Goal: Task Accomplishment & Management: Manage account settings

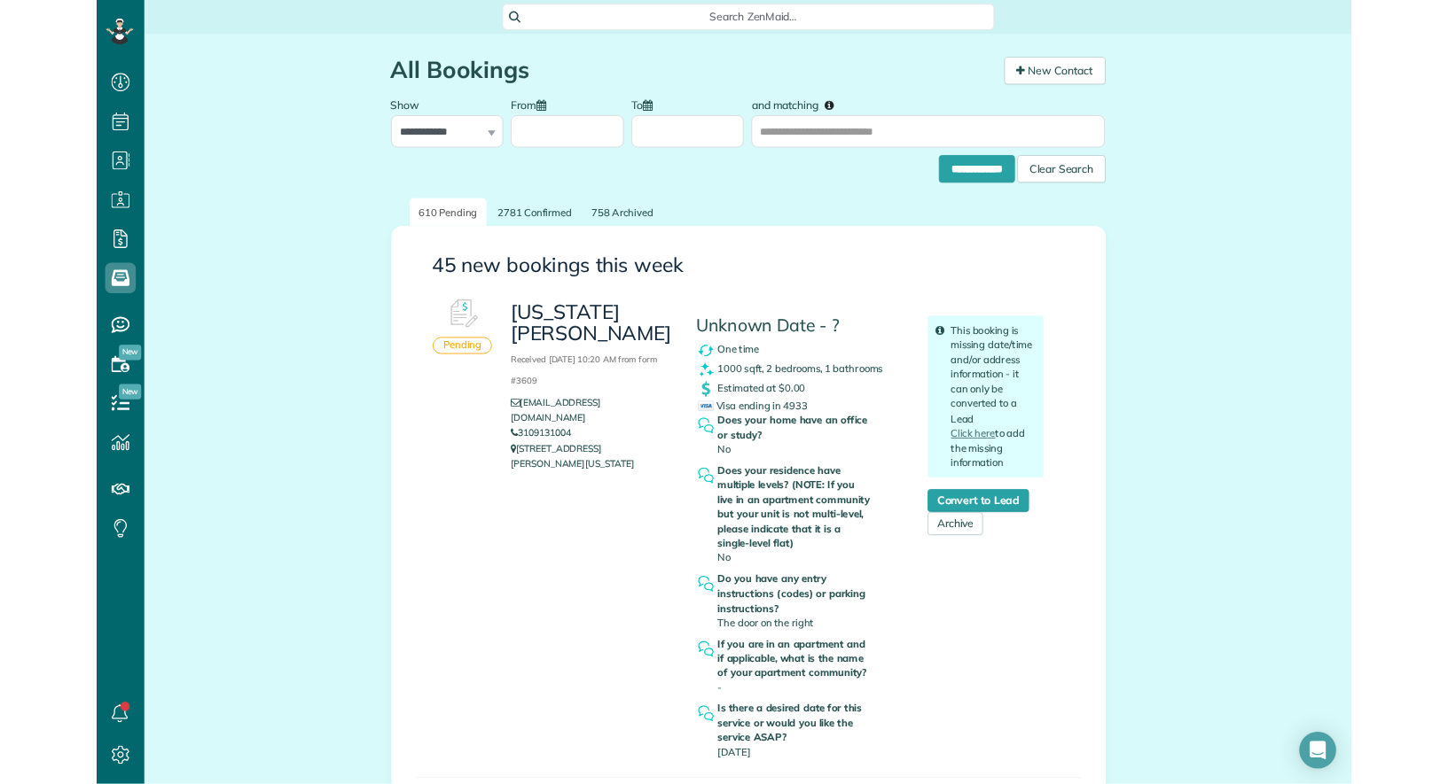
scroll to position [784, 54]
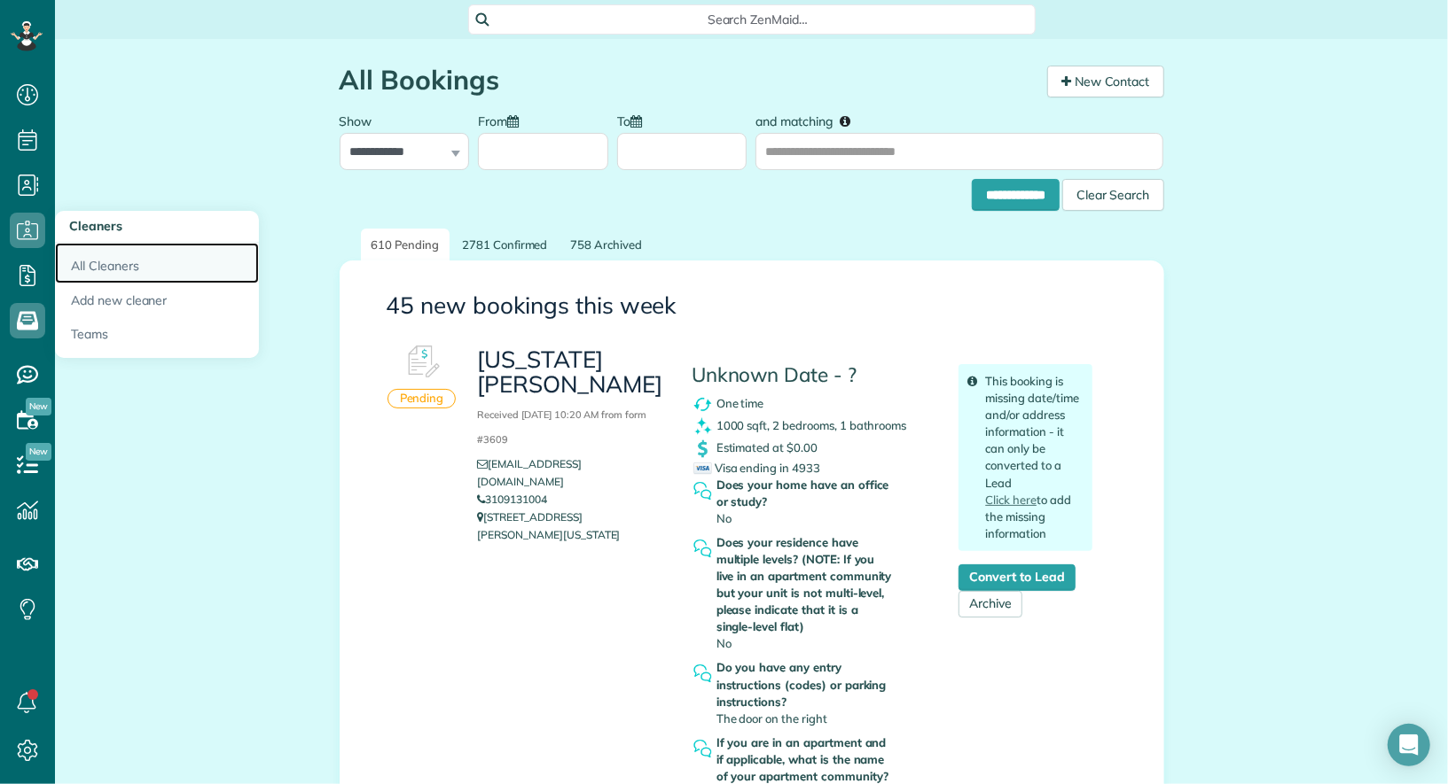
click at [92, 258] on link "All Cleaners" at bounding box center [157, 263] width 204 height 41
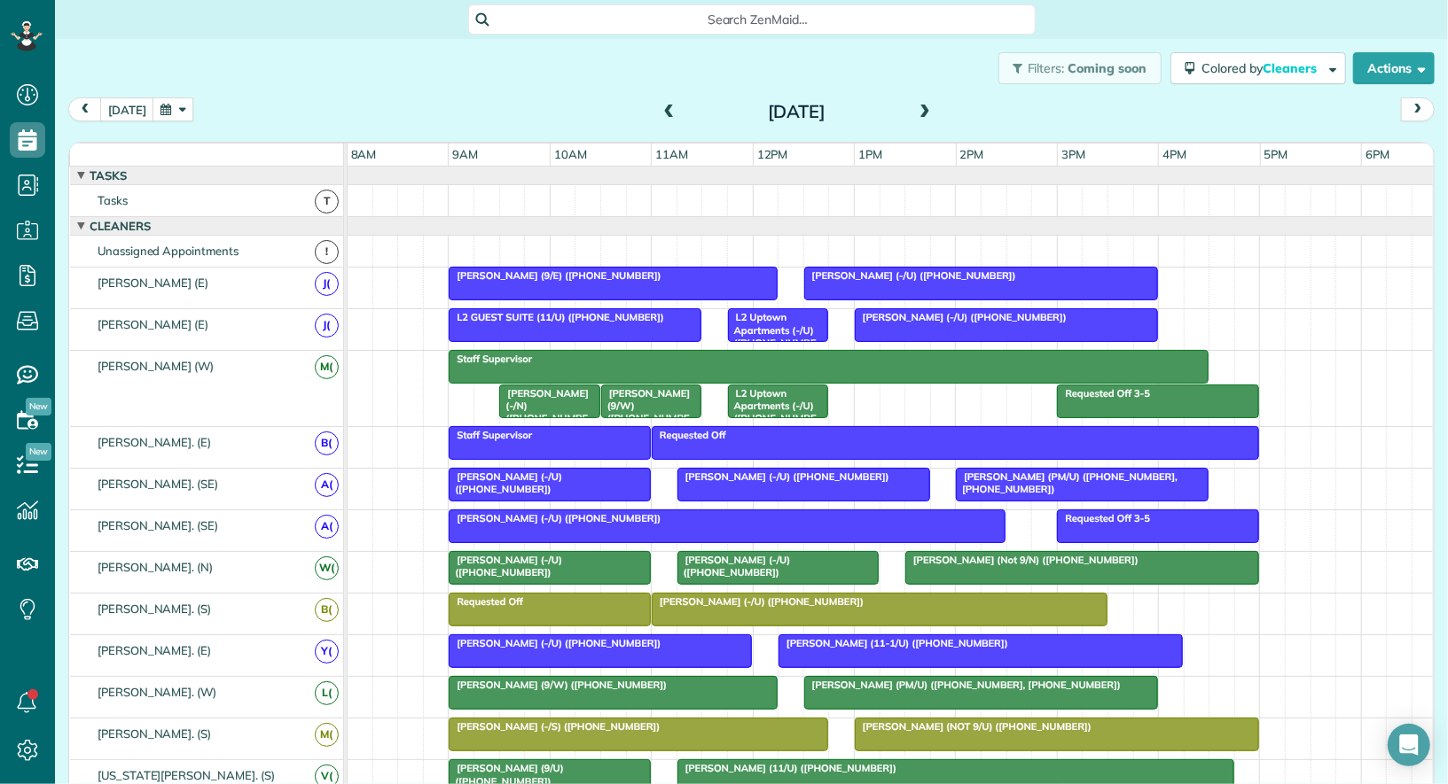
scroll to position [7, 7]
click at [667, 117] on span at bounding box center [670, 113] width 20 height 16
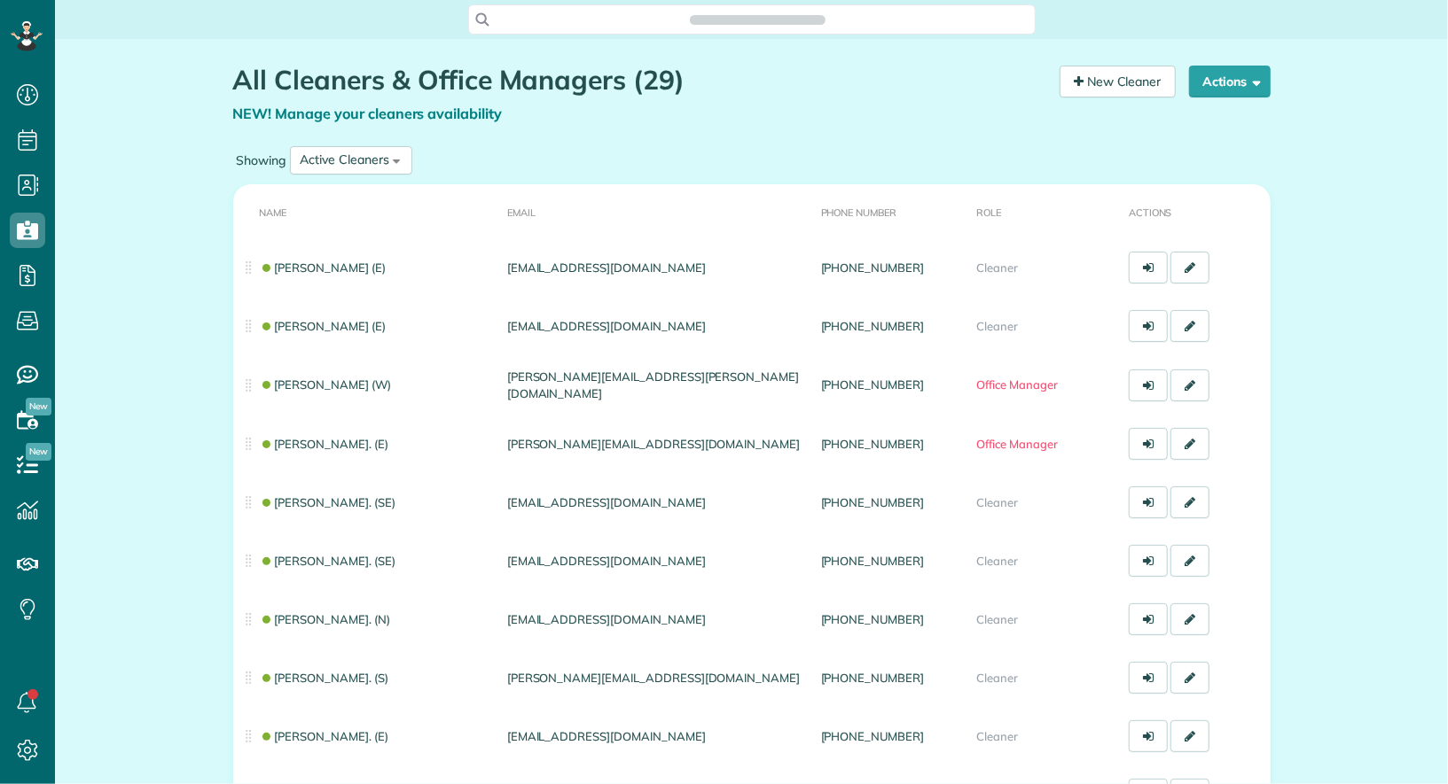
scroll to position [7, 7]
click at [372, 158] on div "Active Cleaners" at bounding box center [345, 160] width 89 height 19
click at [346, 276] on span "Inactive Cleaners" at bounding box center [350, 277] width 98 height 16
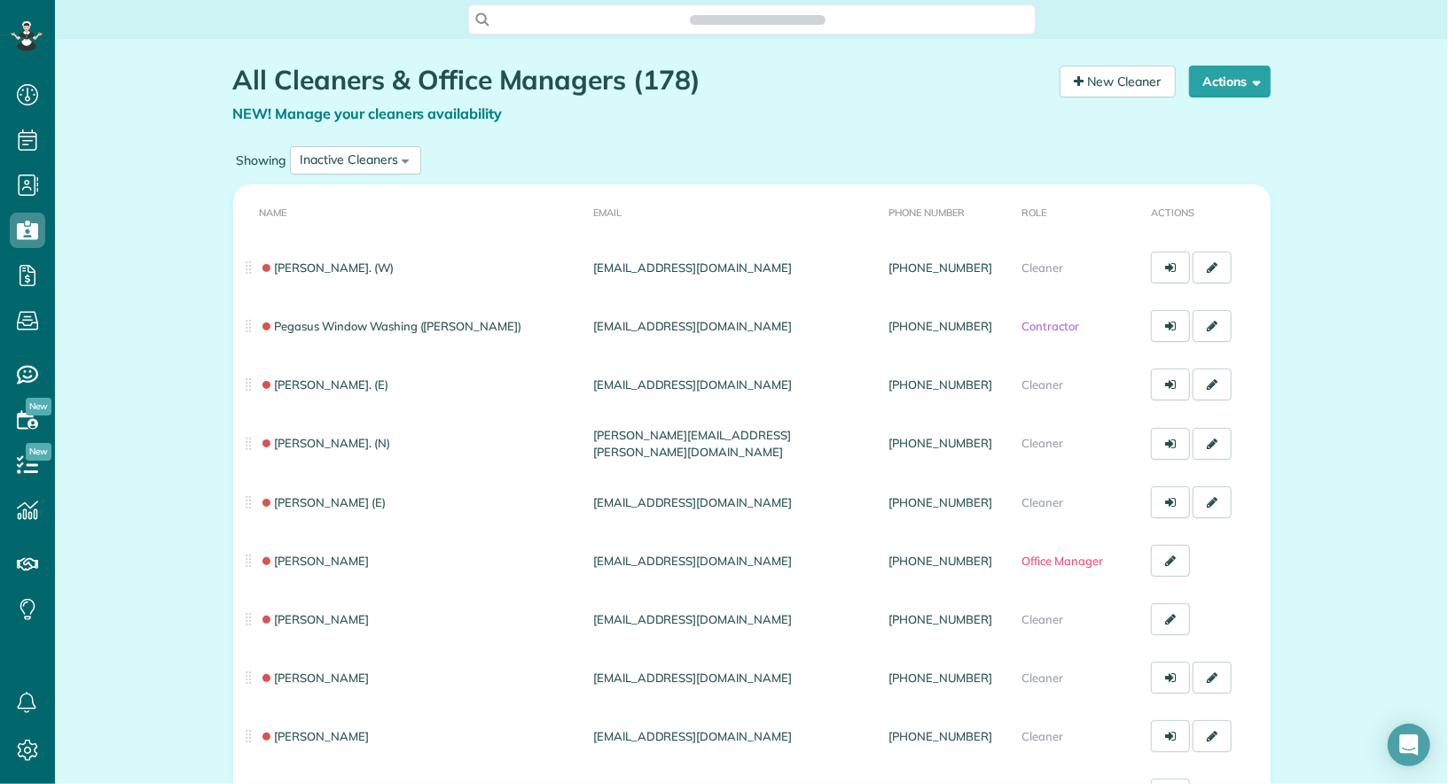
scroll to position [7, 7]
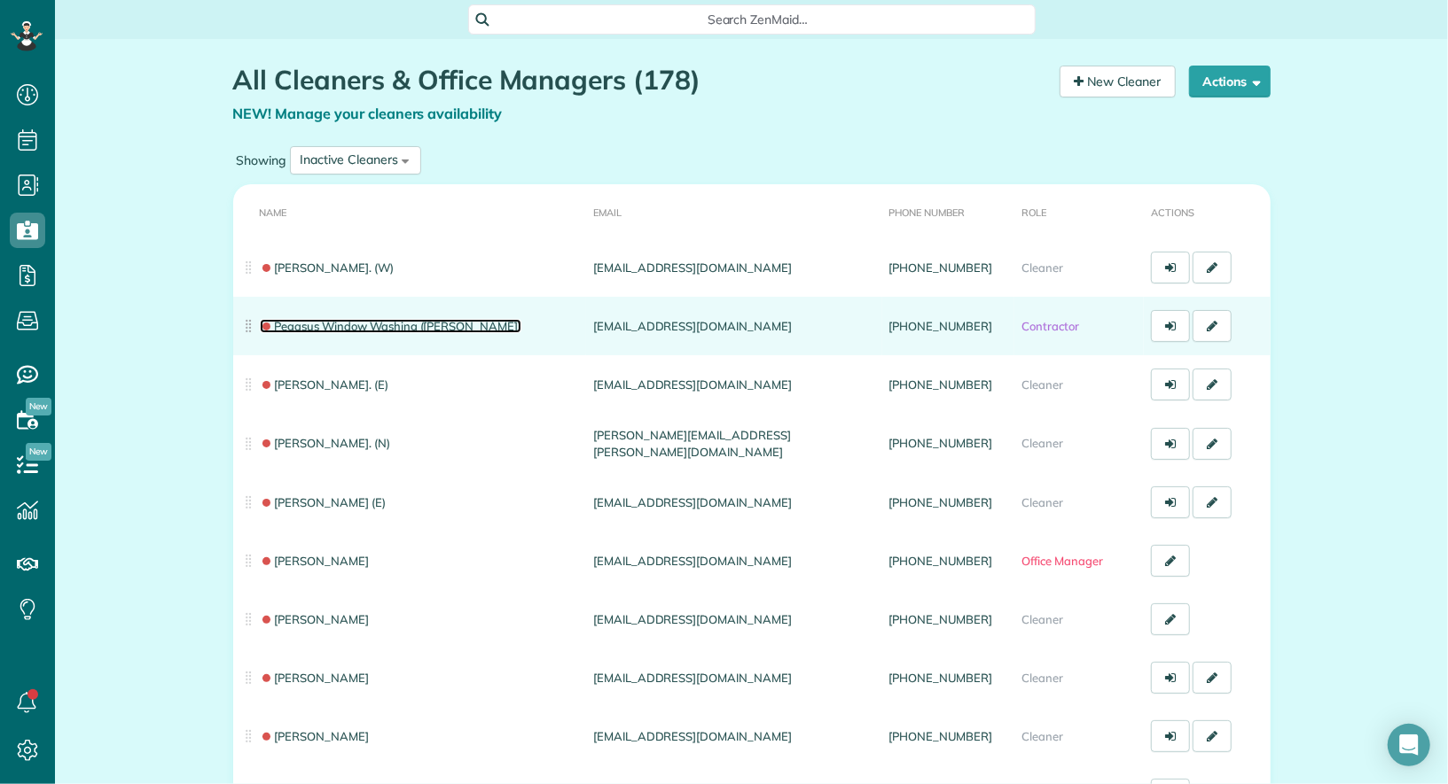
click at [344, 323] on link "Pegasus Window Washing (Phil Lake)" at bounding box center [391, 326] width 262 height 14
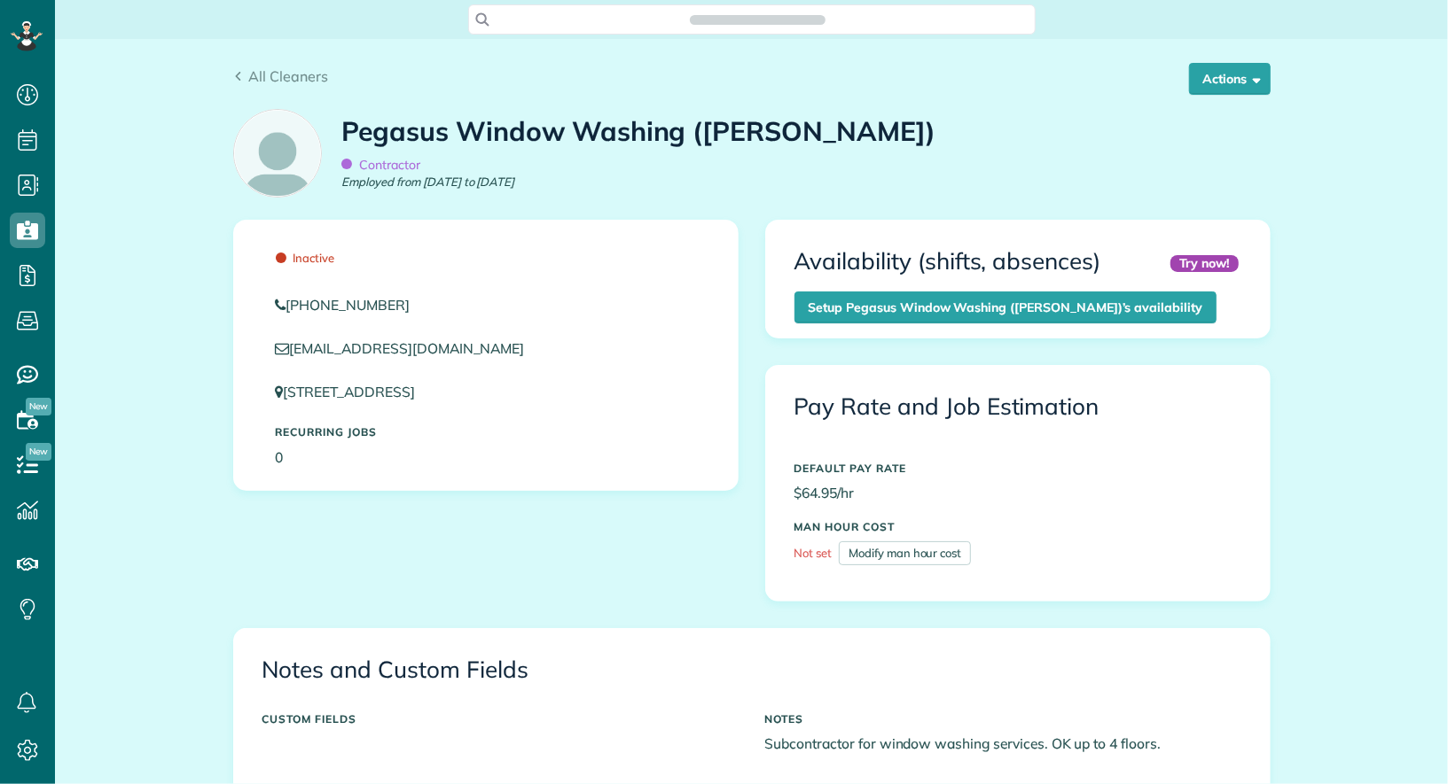
scroll to position [784, 54]
click at [1221, 87] on button "Actions" at bounding box center [1230, 79] width 82 height 32
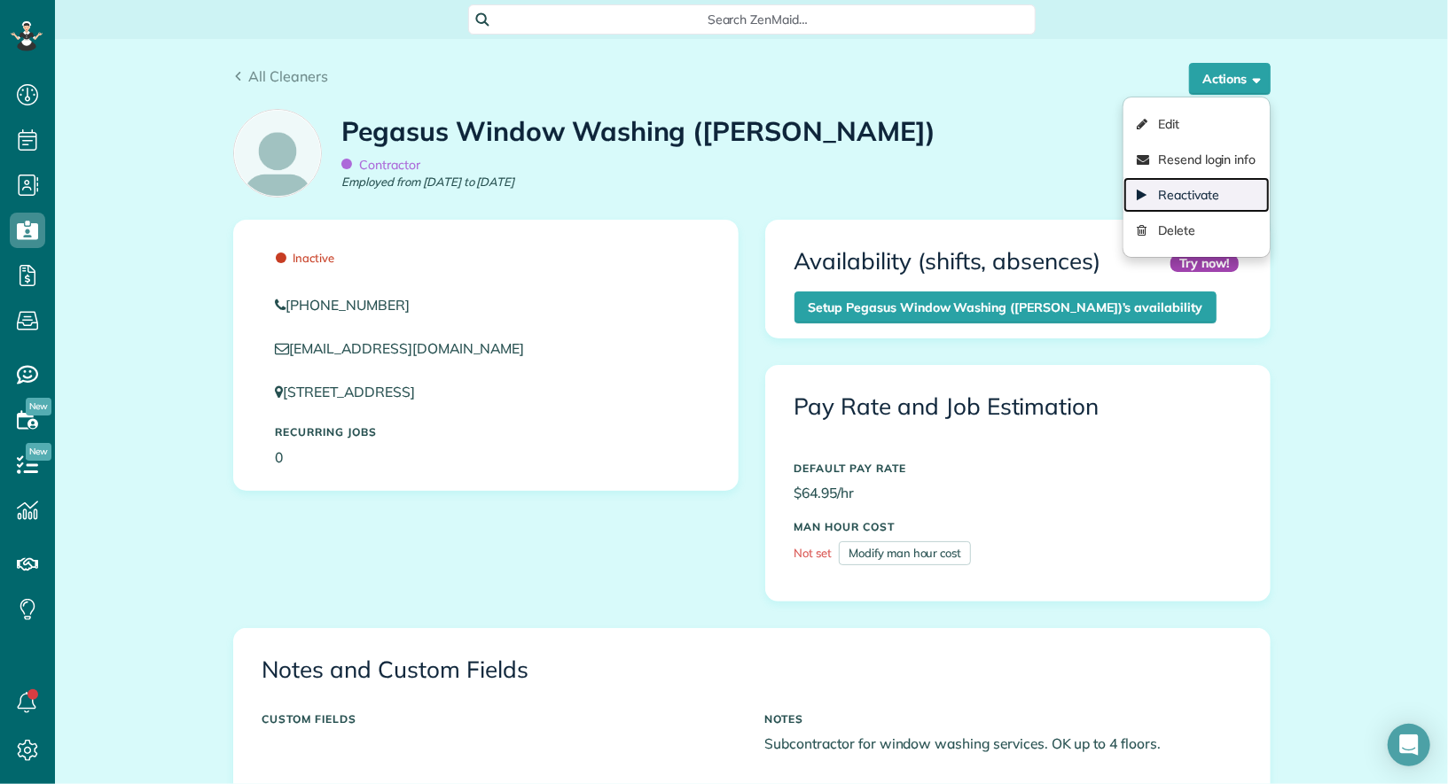
click at [1221, 201] on link "Reactivate" at bounding box center [1195, 194] width 145 height 35
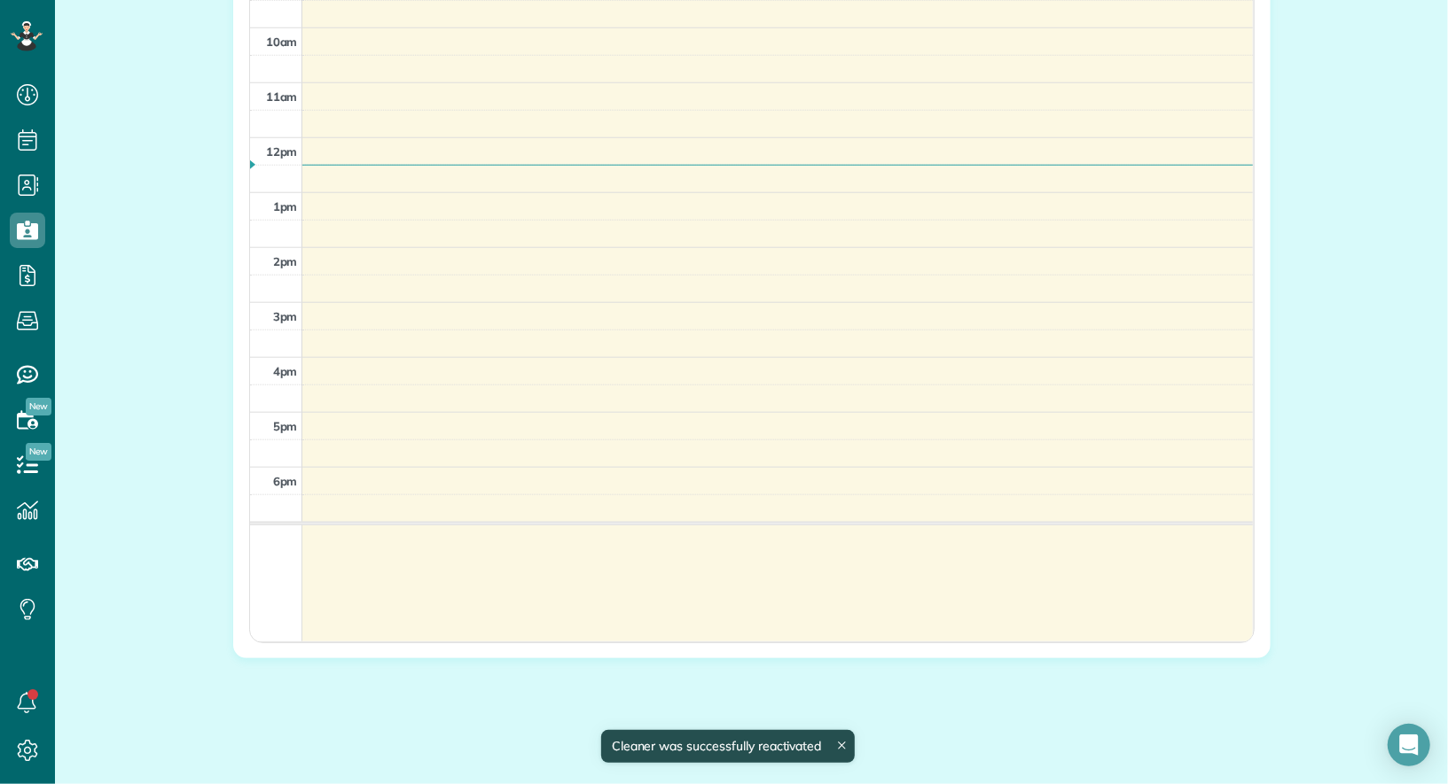
scroll to position [595, 0]
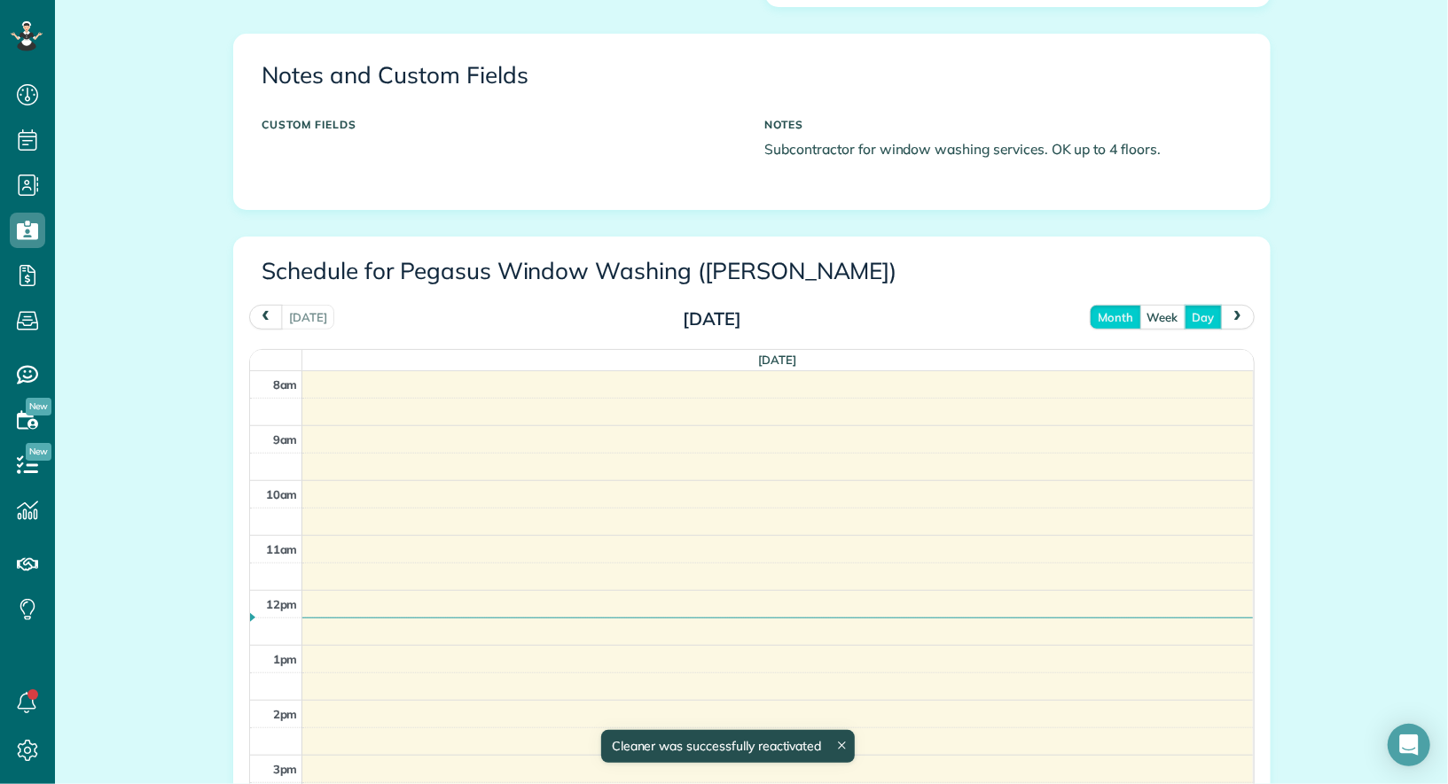
click at [1120, 316] on button "month" at bounding box center [1114, 317] width 51 height 24
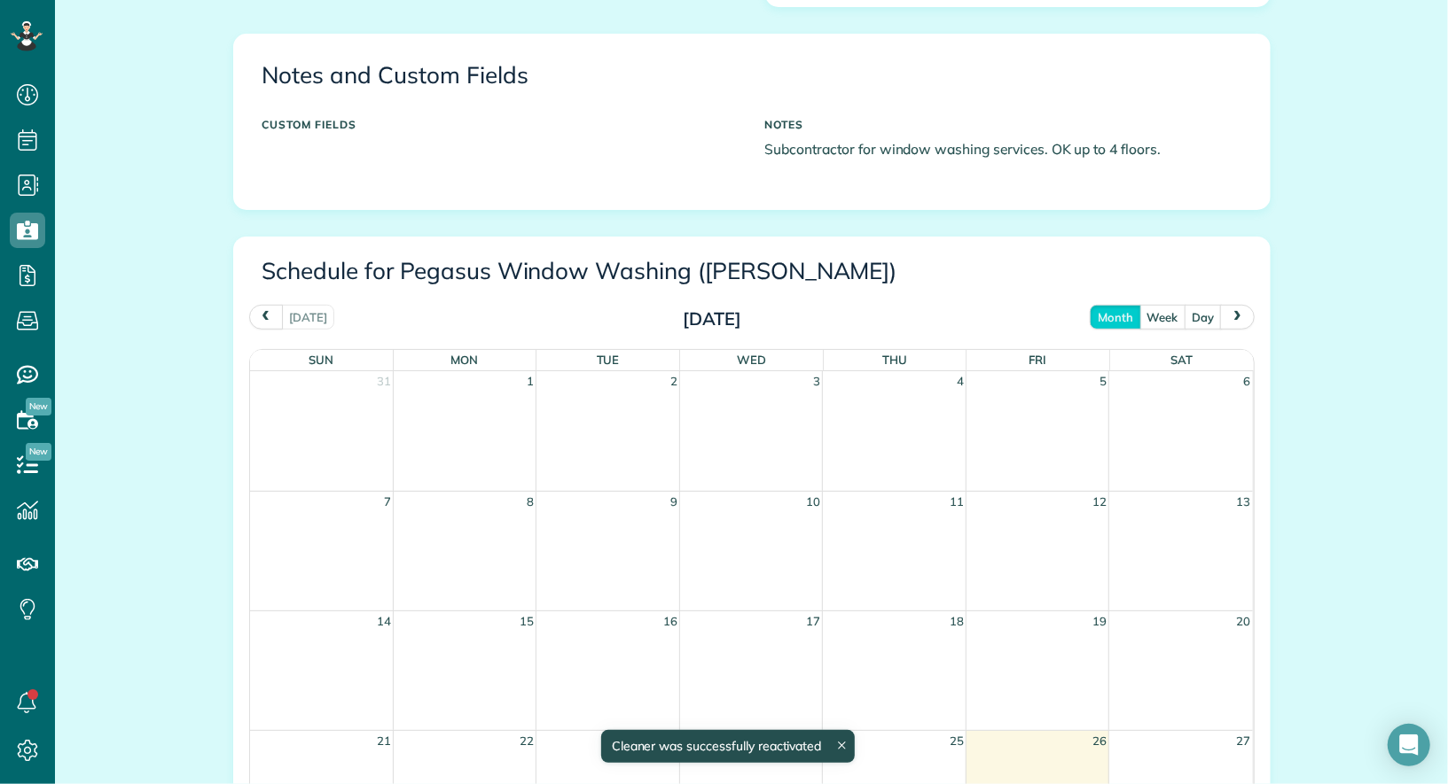
click at [261, 323] on button "prev" at bounding box center [266, 317] width 34 height 24
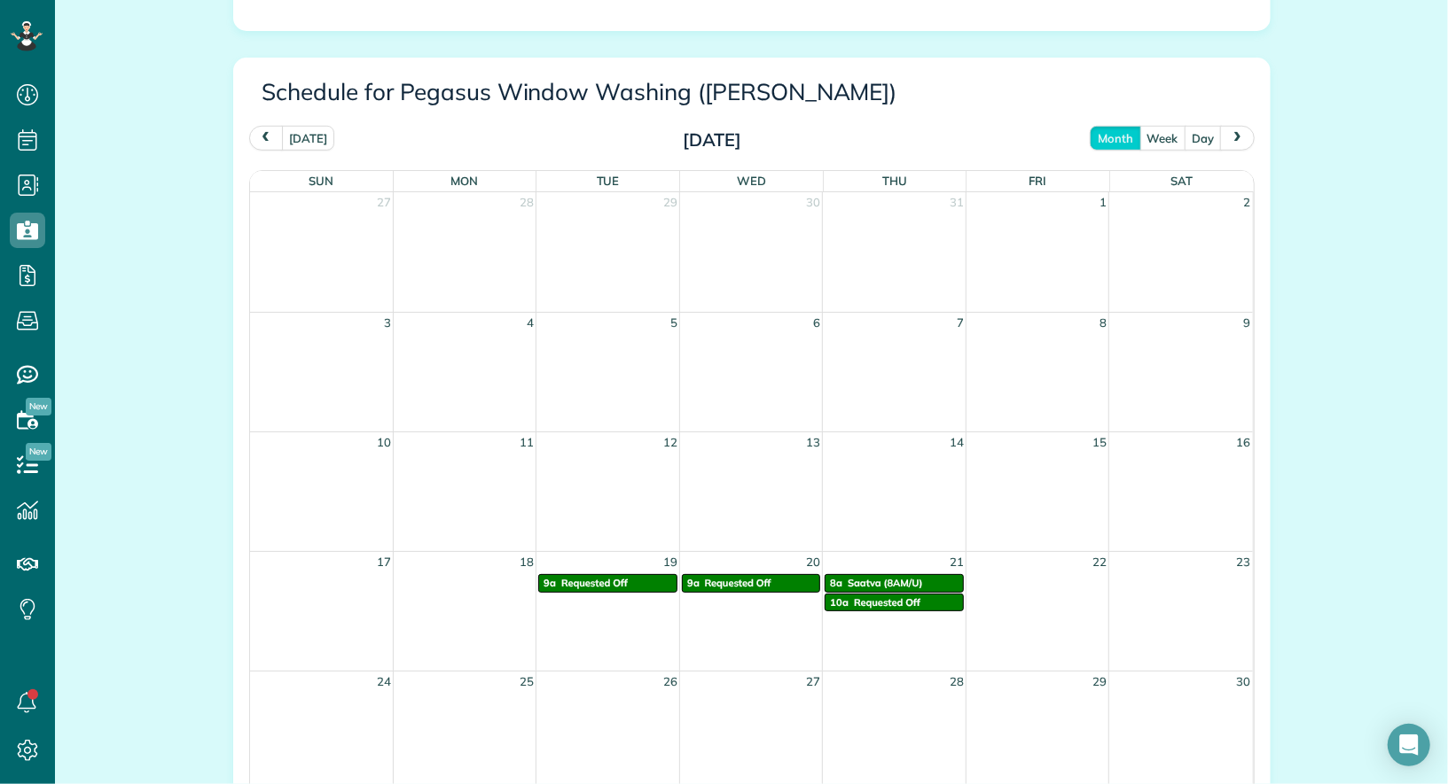
scroll to position [785, 0]
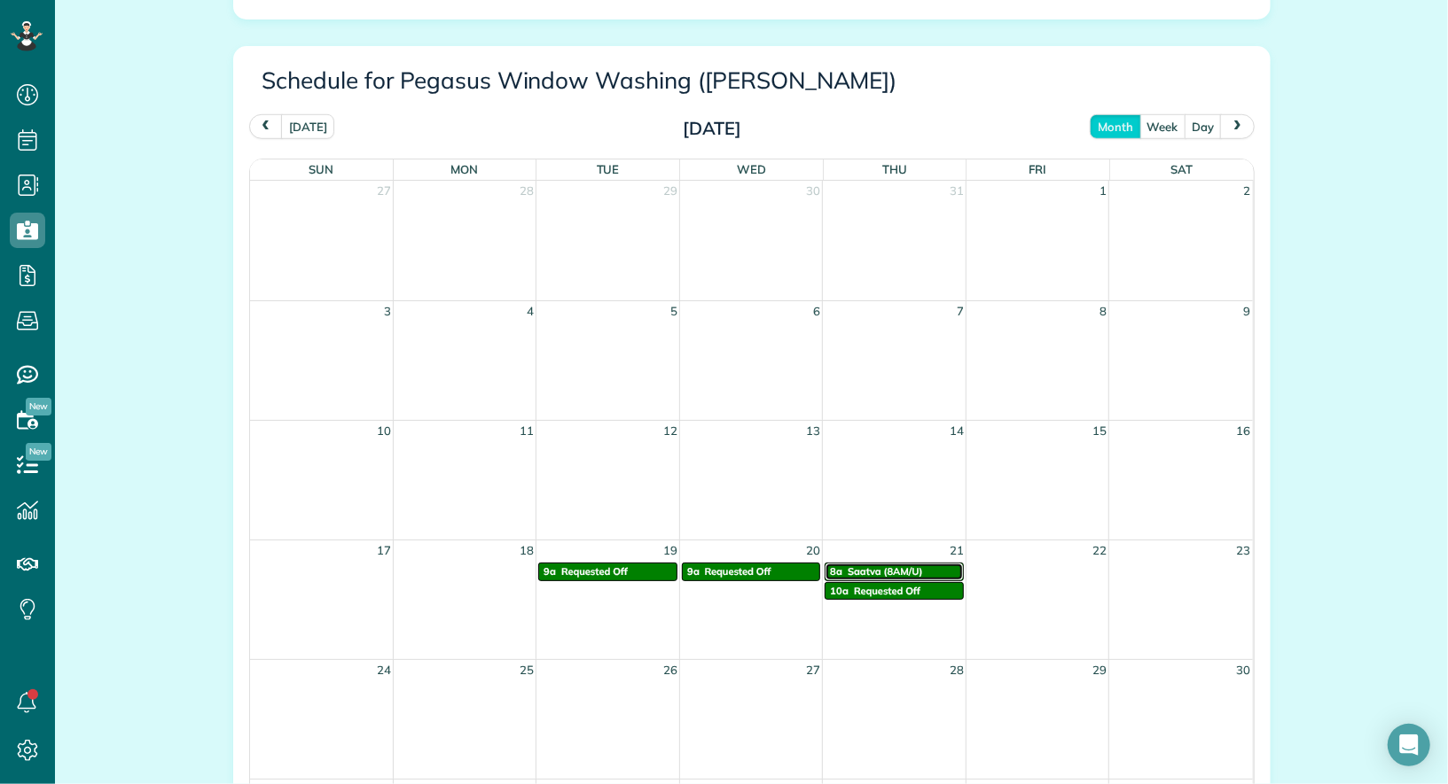
click at [858, 566] on span "Saatva (8AM/U)" at bounding box center [884, 572] width 74 height 12
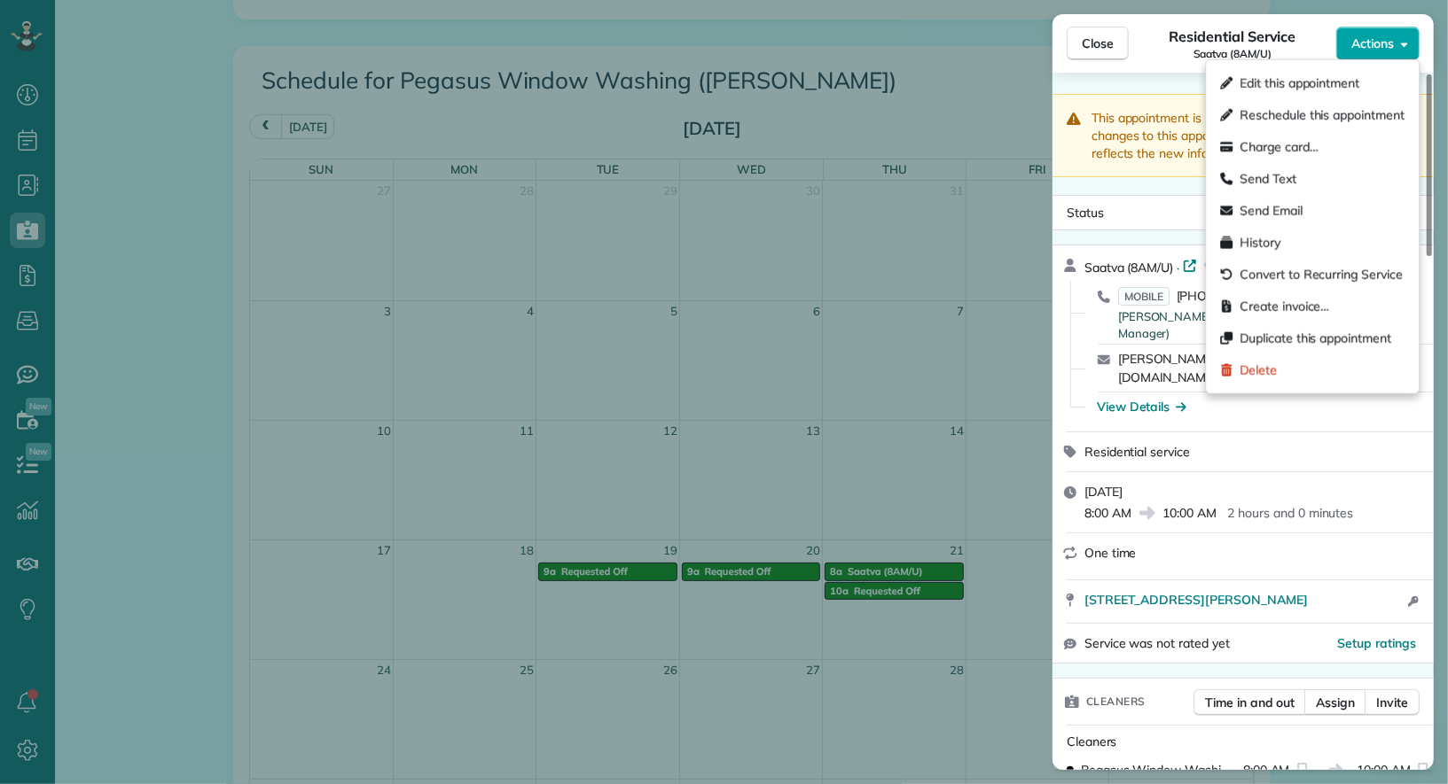
click at [1385, 43] on span "Actions" at bounding box center [1372, 44] width 43 height 18
click at [1206, 433] on div "Residential service" at bounding box center [1242, 452] width 381 height 39
click at [1369, 45] on span "Actions" at bounding box center [1372, 44] width 43 height 18
click at [1358, 340] on span "Duplicate this appointment" at bounding box center [1321, 339] width 165 height 18
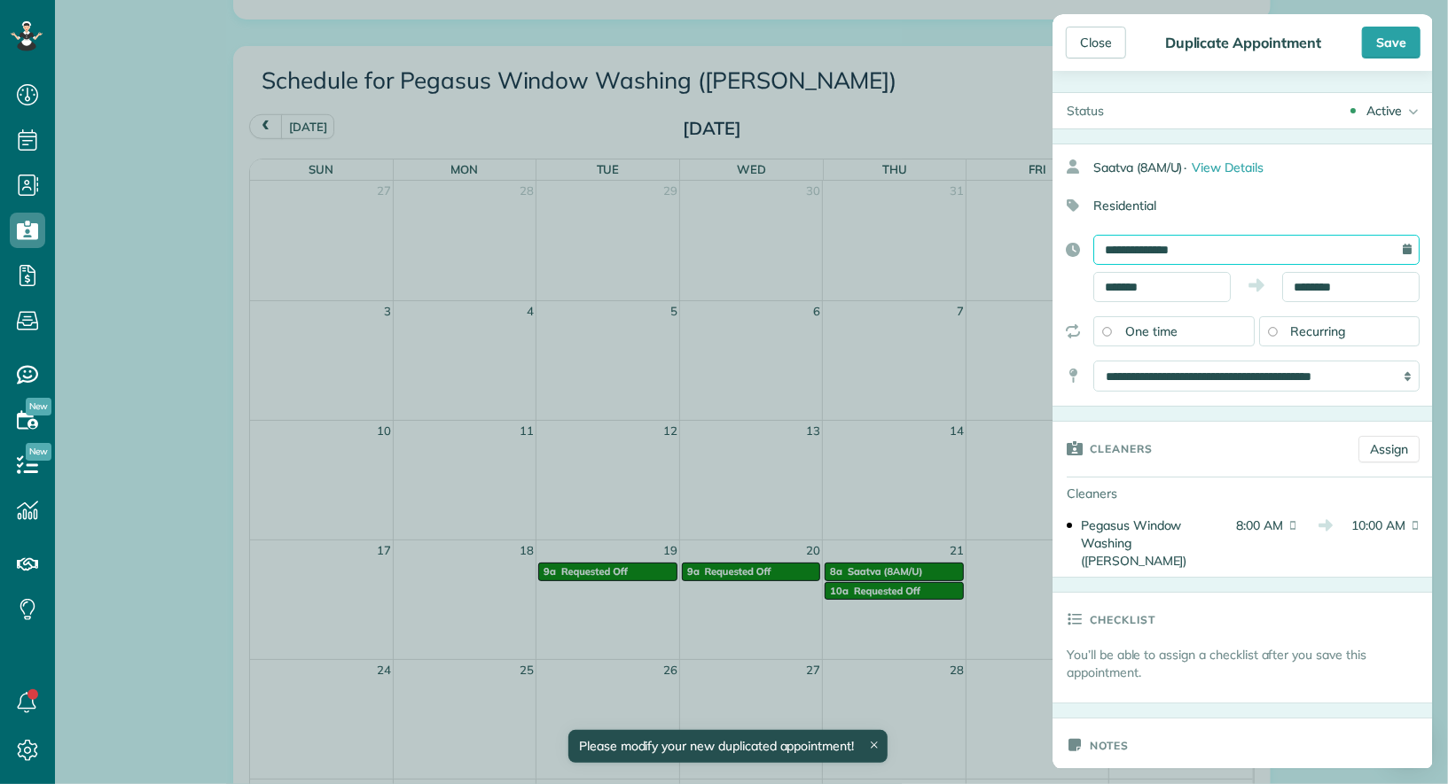
click at [1306, 261] on input "**********" at bounding box center [1256, 250] width 326 height 30
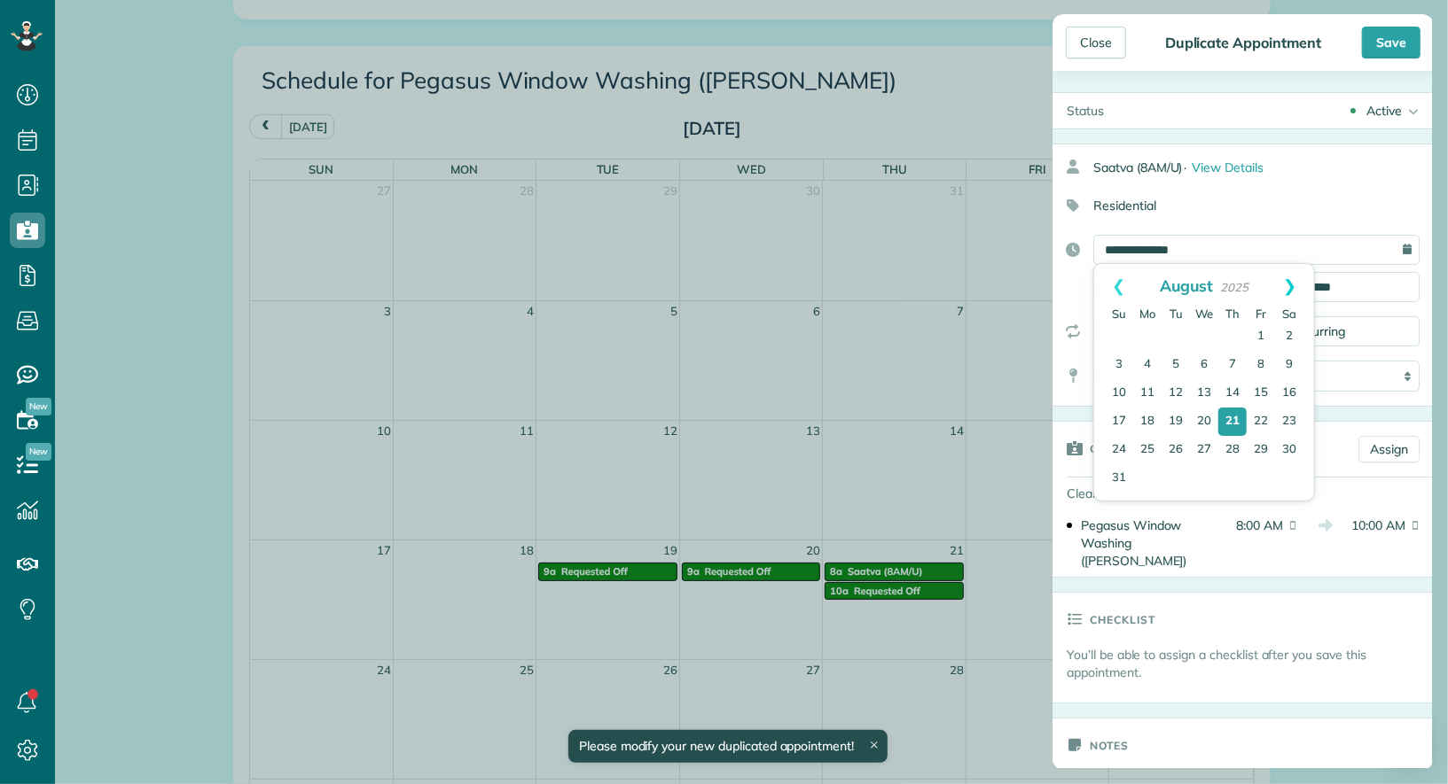
click at [1294, 286] on link "Next" at bounding box center [1289, 286] width 49 height 44
click at [1234, 336] on link "2" at bounding box center [1232, 337] width 28 height 28
type input "**********"
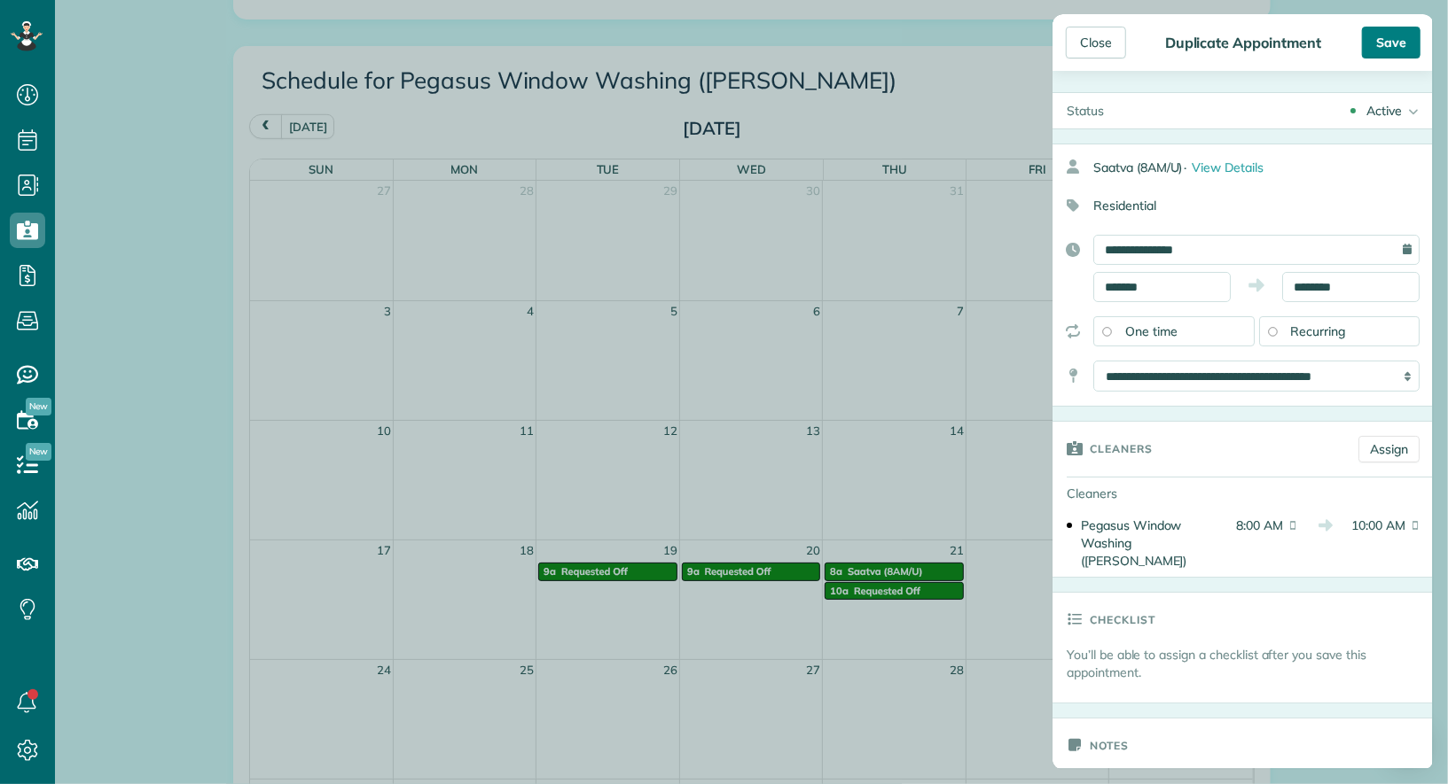
click at [1386, 41] on div "Save" at bounding box center [1391, 43] width 59 height 32
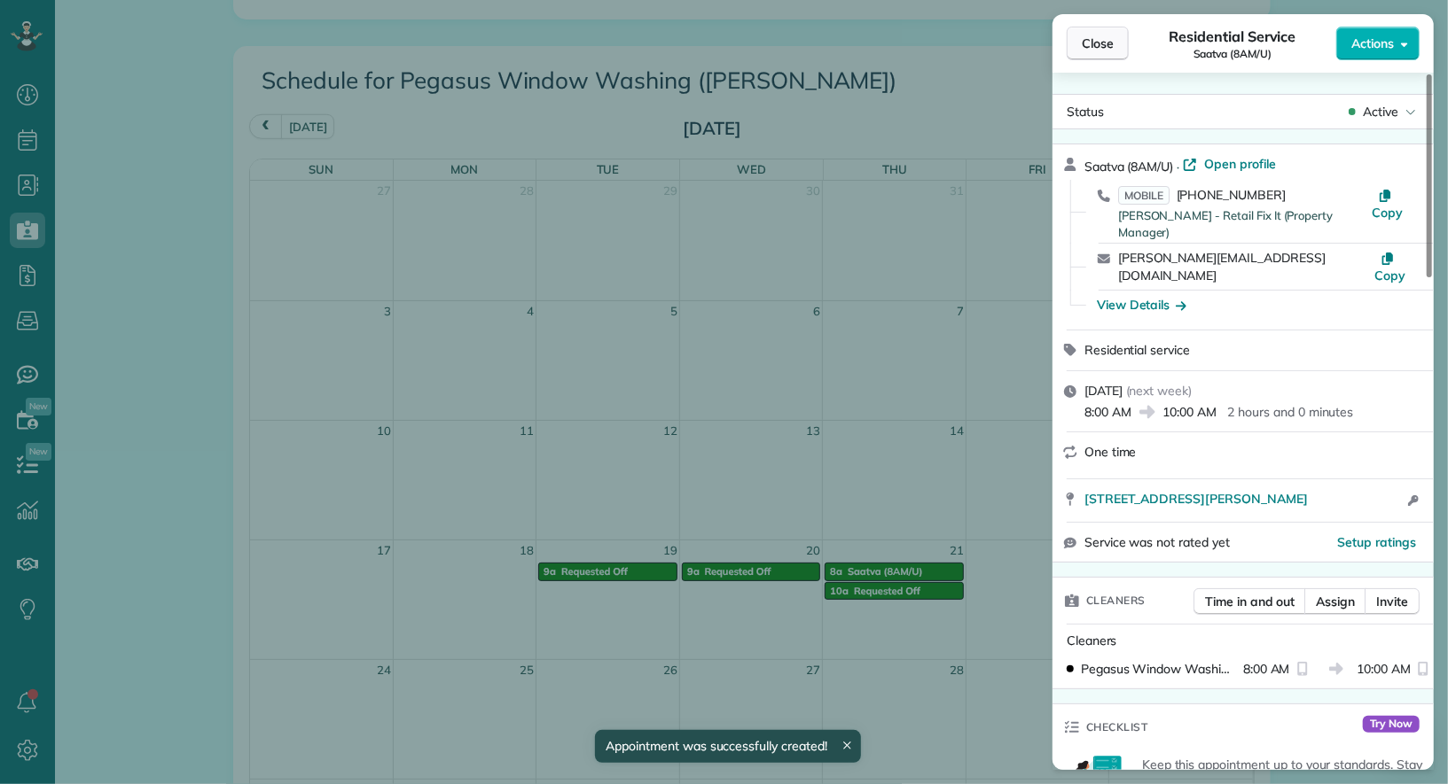
click at [1095, 44] on span "Close" at bounding box center [1097, 44] width 32 height 18
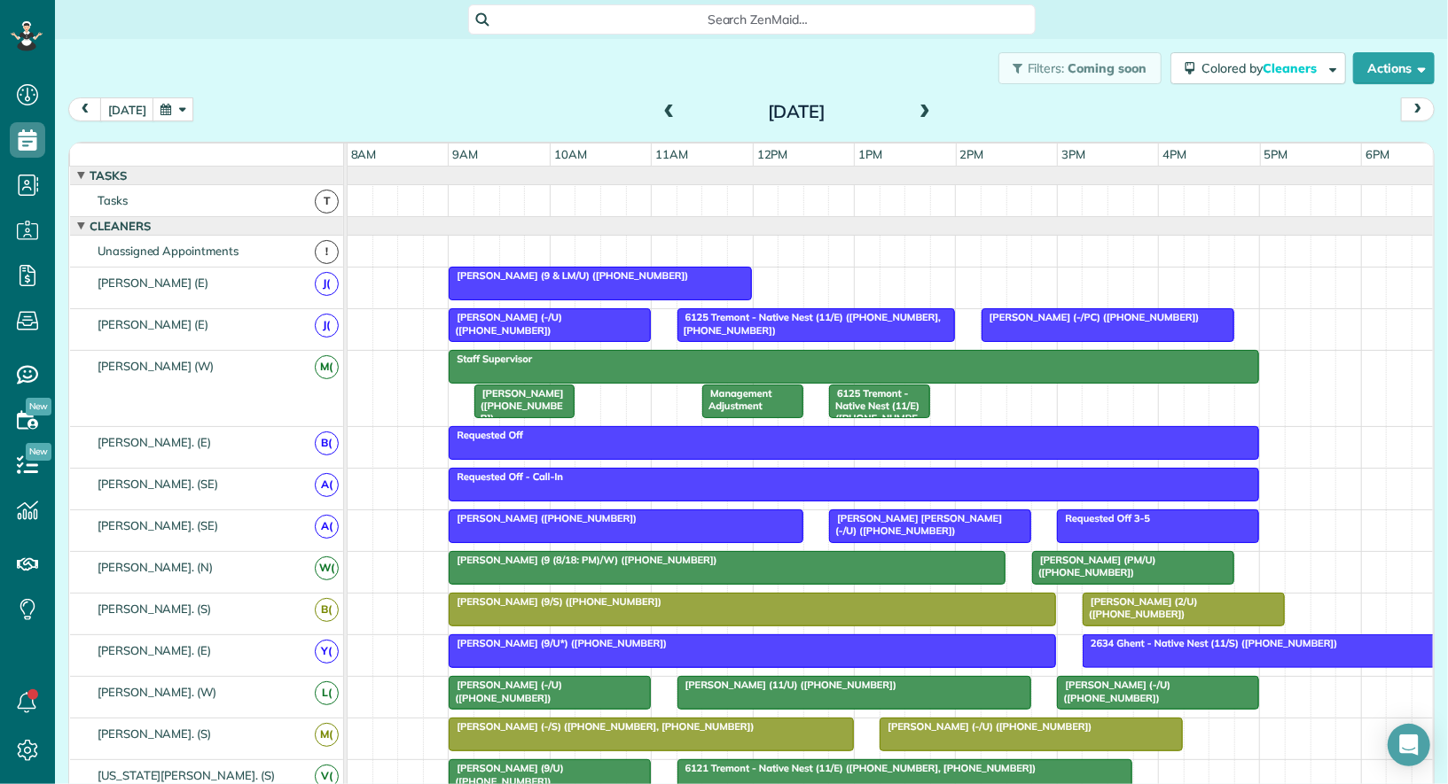
scroll to position [7, 7]
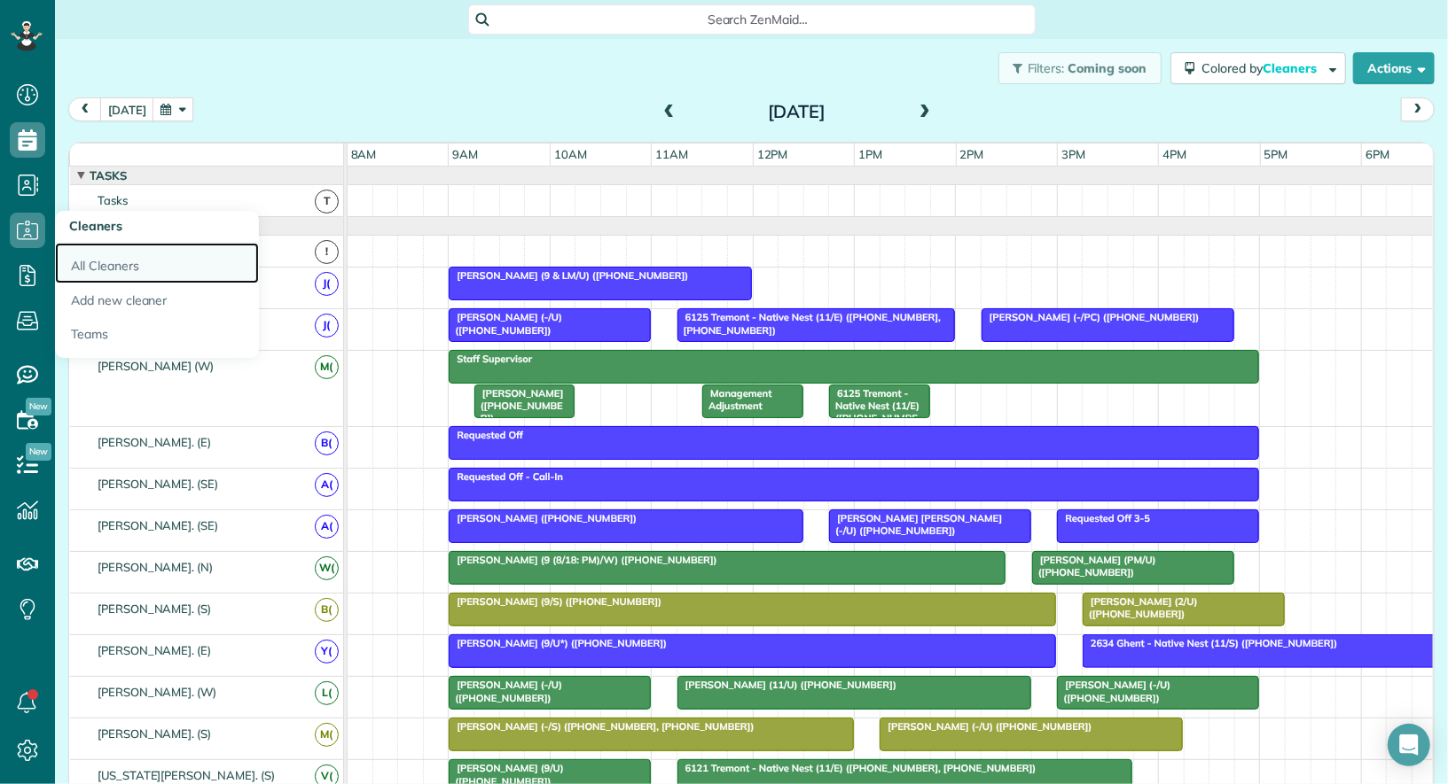
click at [90, 255] on link "All Cleaners" at bounding box center [157, 263] width 204 height 41
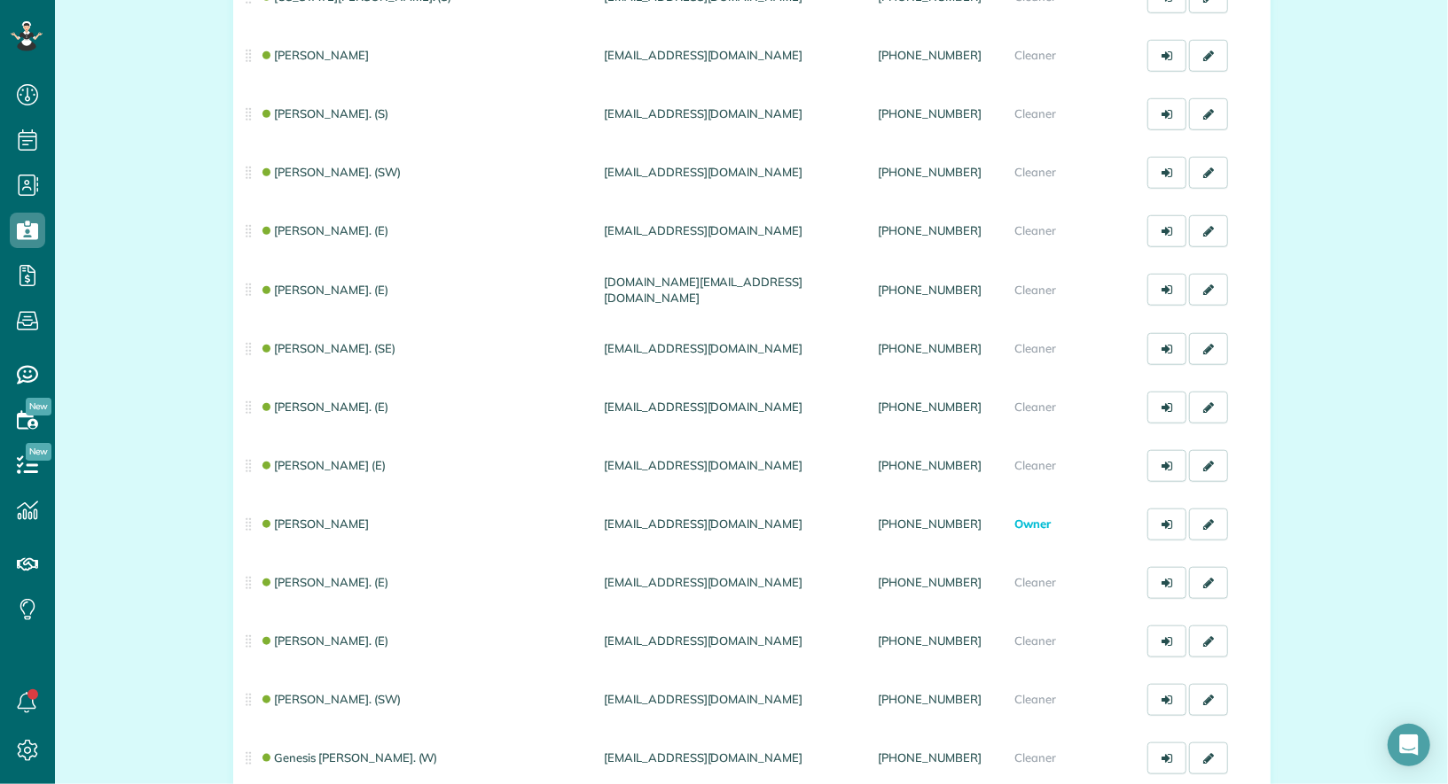
scroll to position [1356, 0]
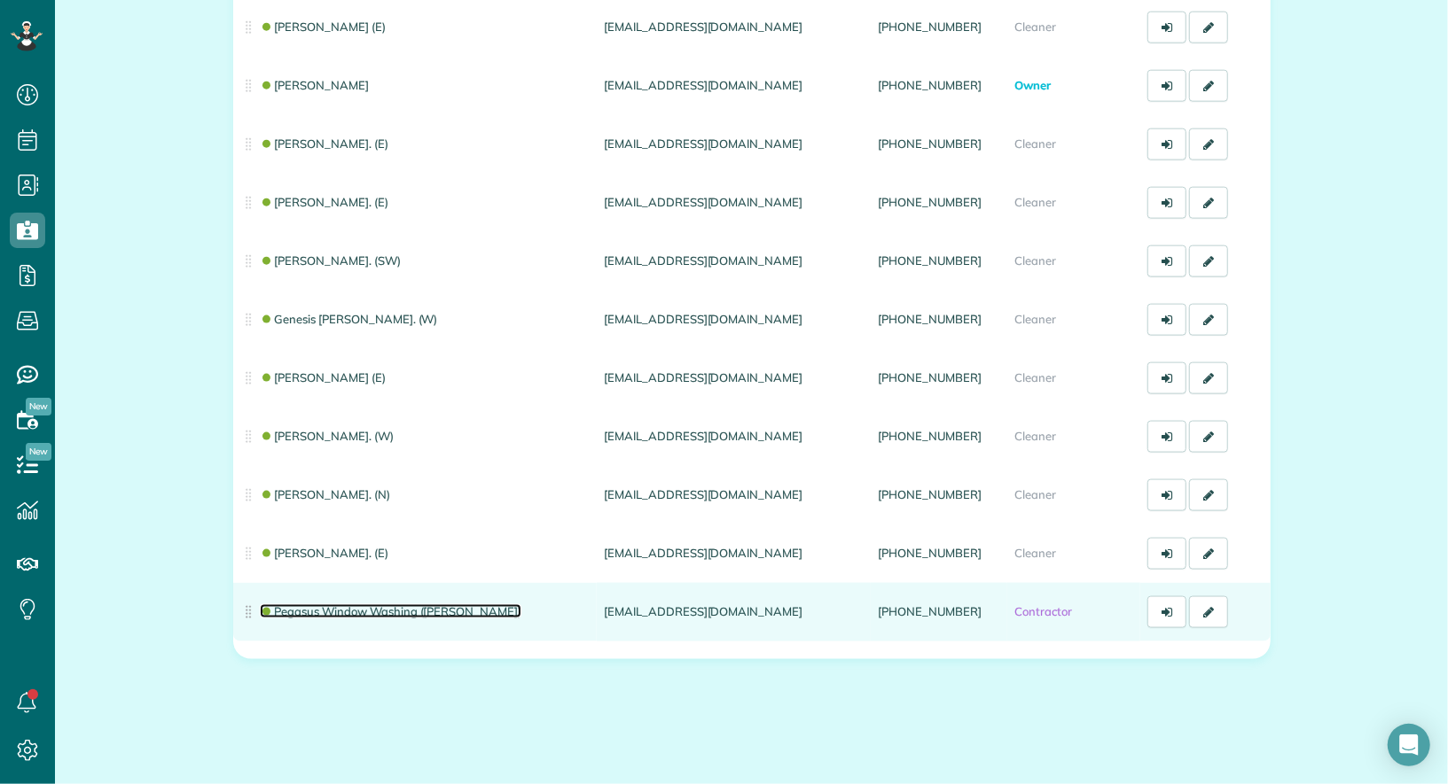
click at [398, 607] on link "Pegasus Window Washing ([PERSON_NAME])" at bounding box center [391, 612] width 262 height 14
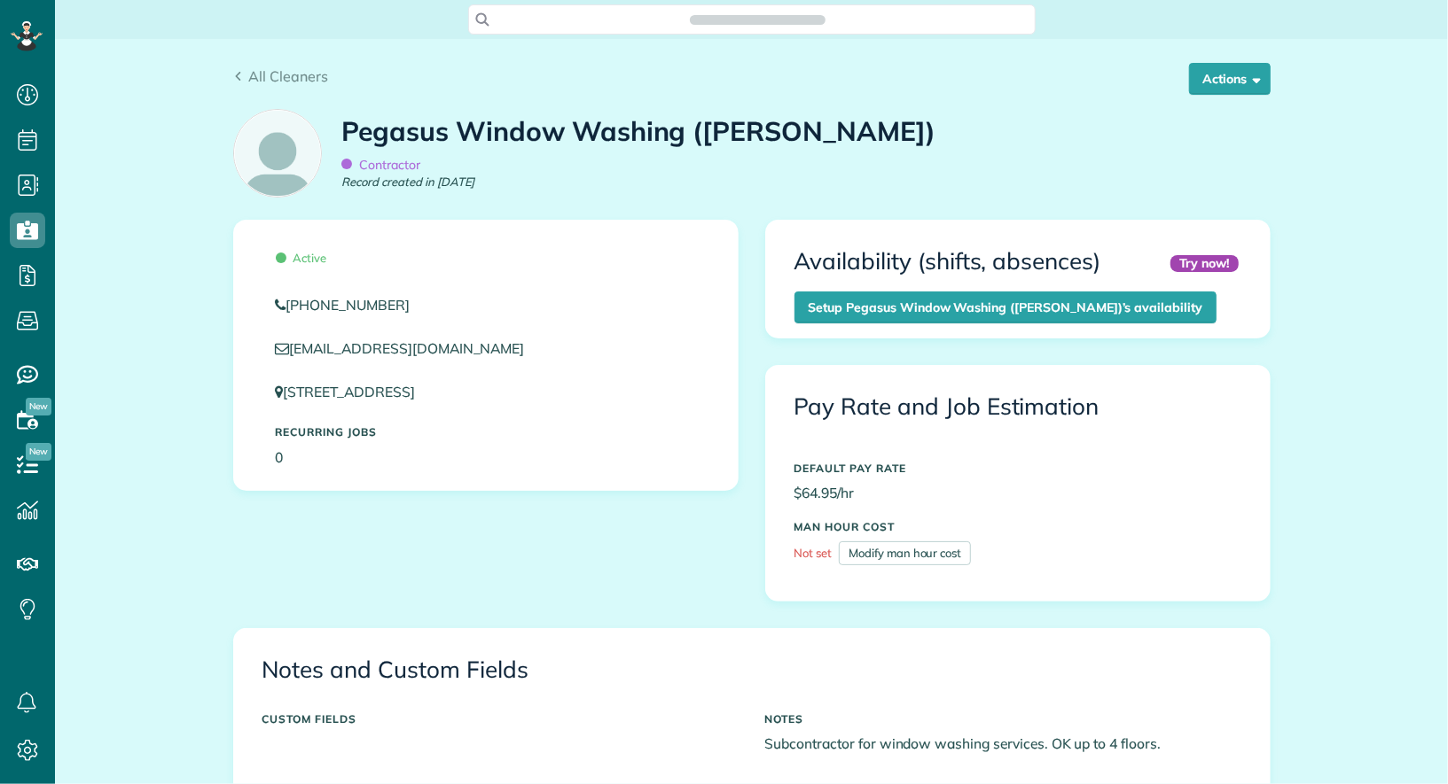
scroll to position [7, 7]
click at [1218, 71] on button "Actions" at bounding box center [1230, 79] width 82 height 32
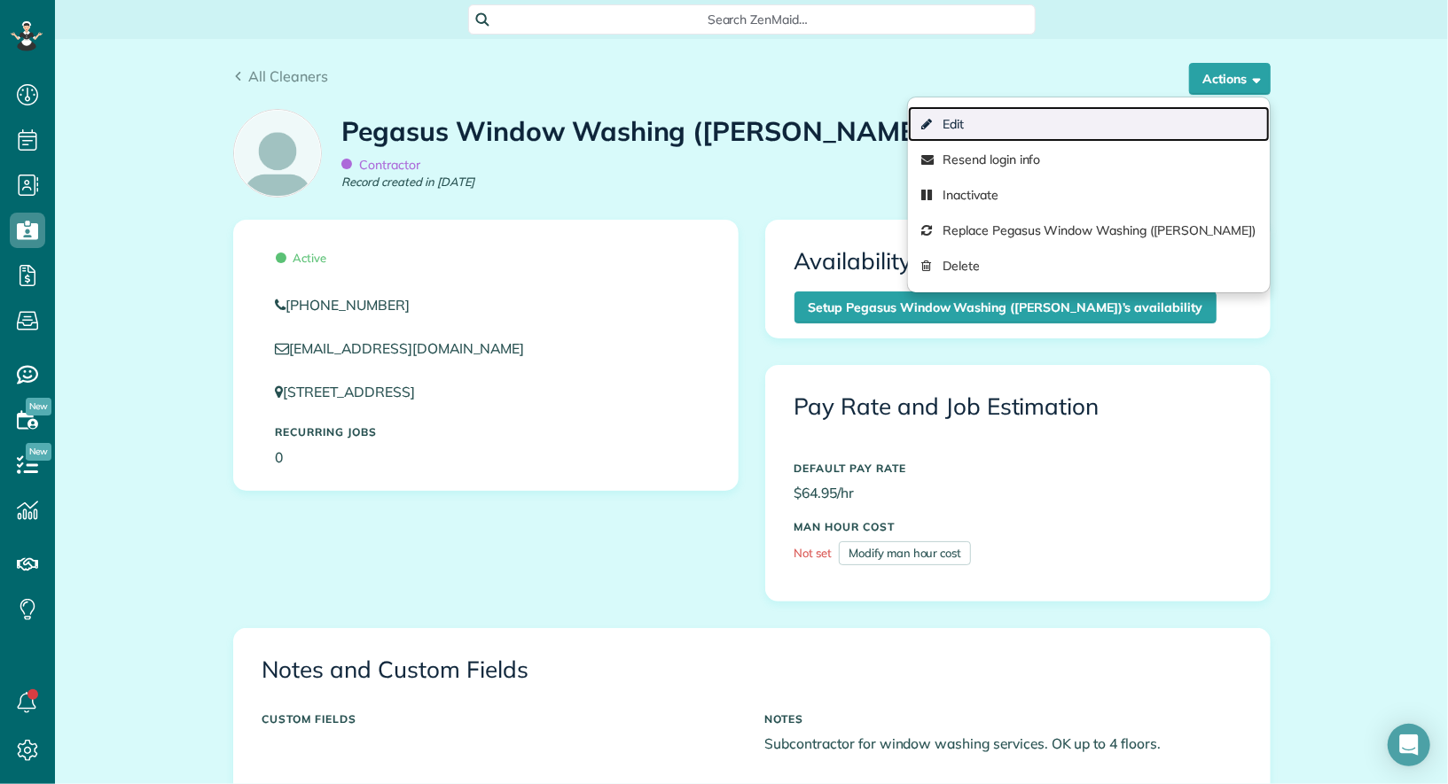
click at [1142, 123] on link "Edit" at bounding box center [1088, 123] width 361 height 35
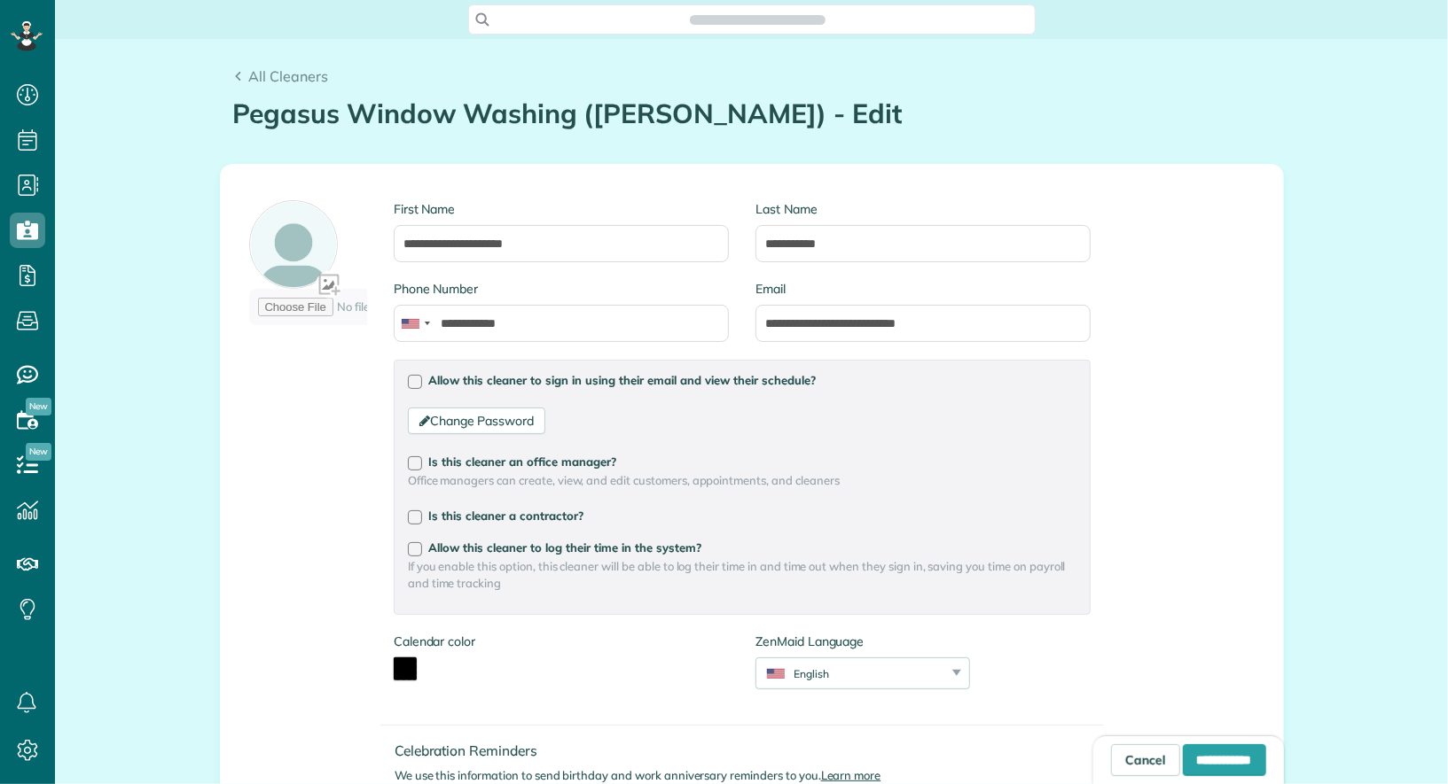
type input "**********"
click at [488, 420] on link "Change Password" at bounding box center [476, 421] width 137 height 27
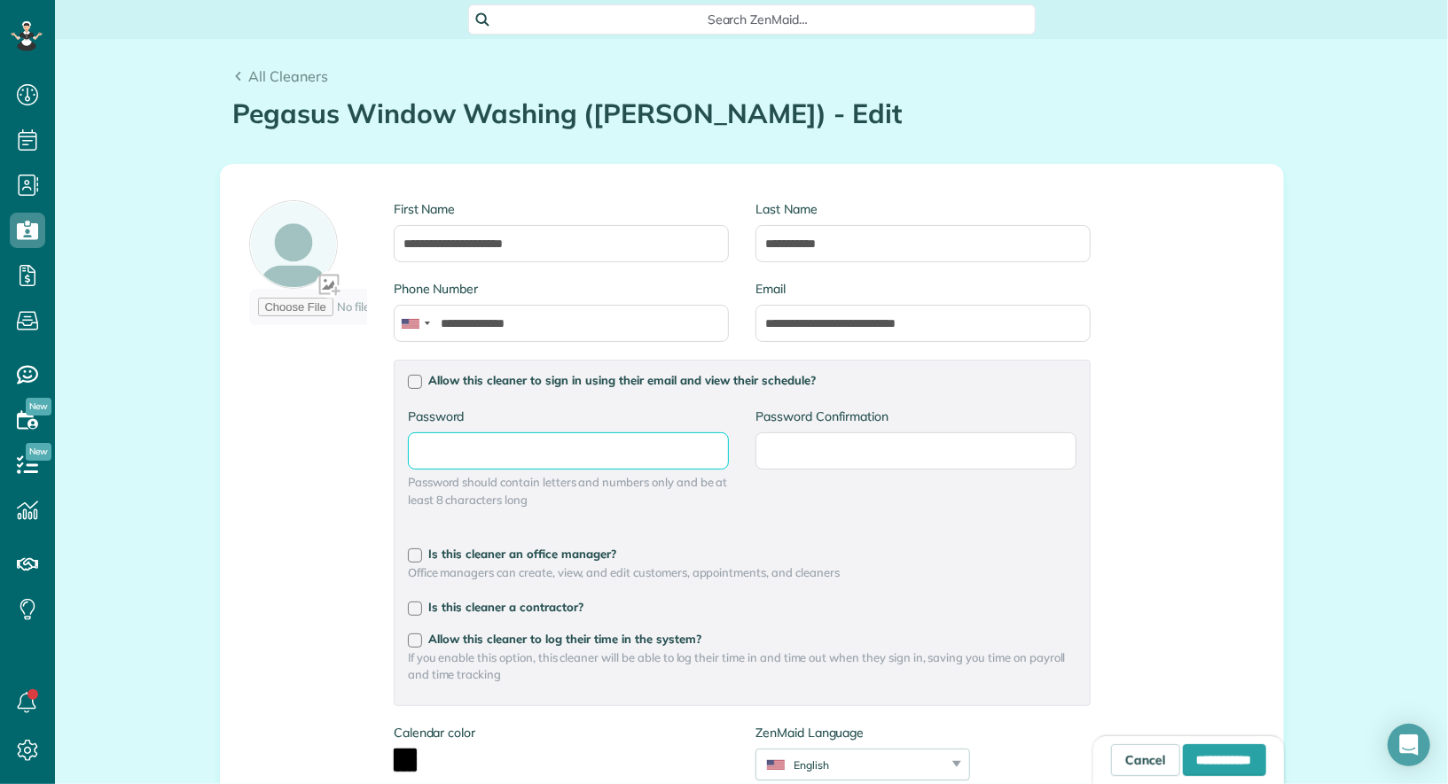
click at [488, 456] on input "Password" at bounding box center [568, 451] width 321 height 37
type input "**********"
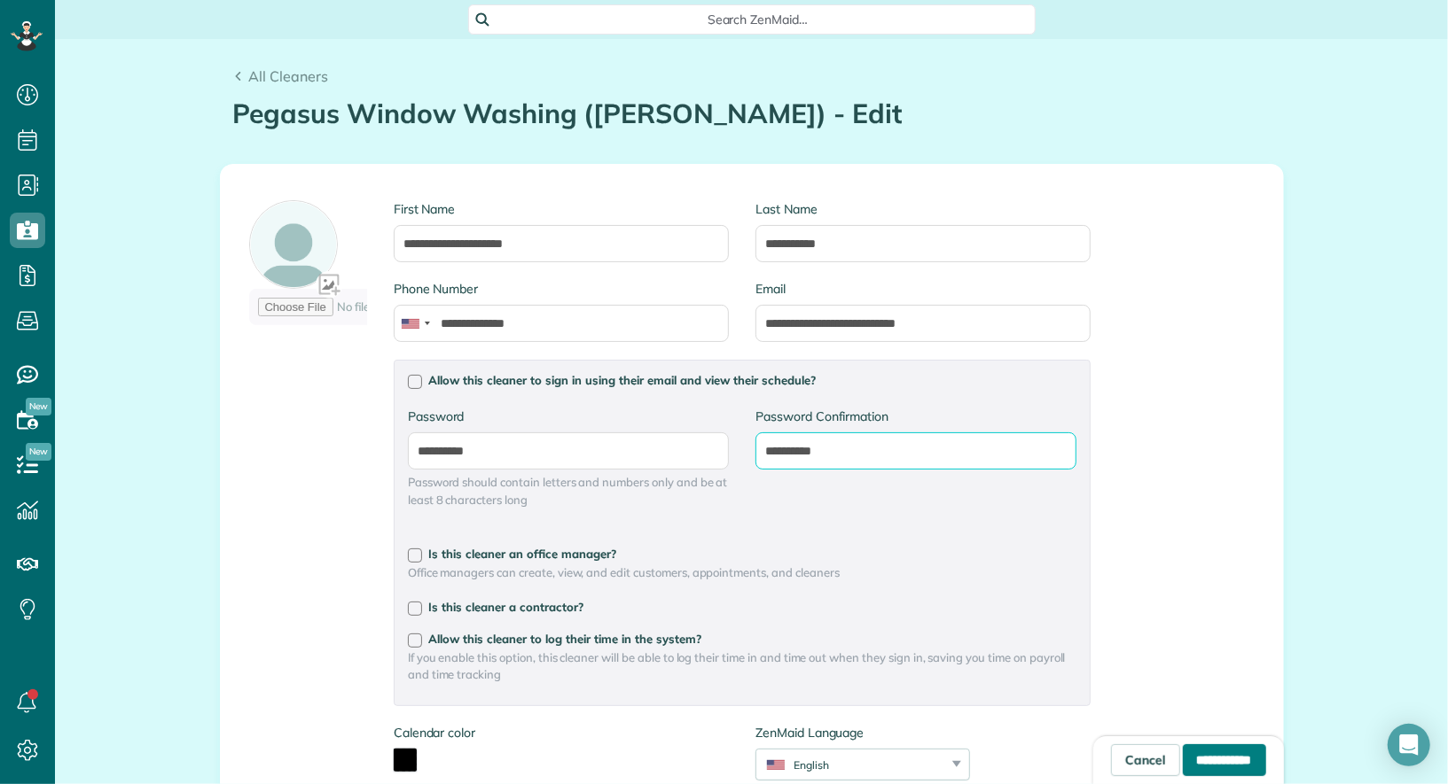
type input "**********"
click at [1194, 760] on input "**********" at bounding box center [1224, 761] width 83 height 32
type input "**********"
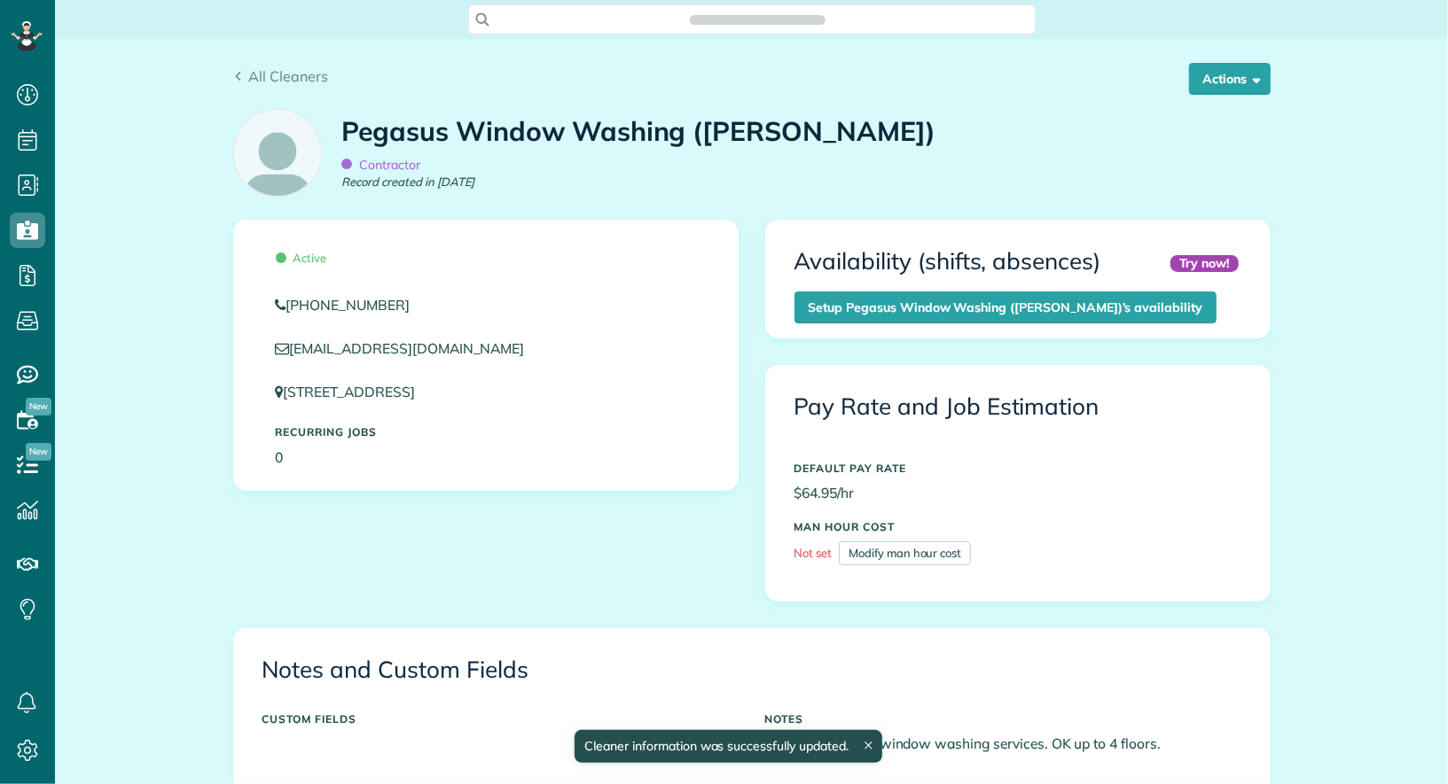
scroll to position [7, 7]
click at [1240, 66] on button "Actions" at bounding box center [1230, 79] width 82 height 32
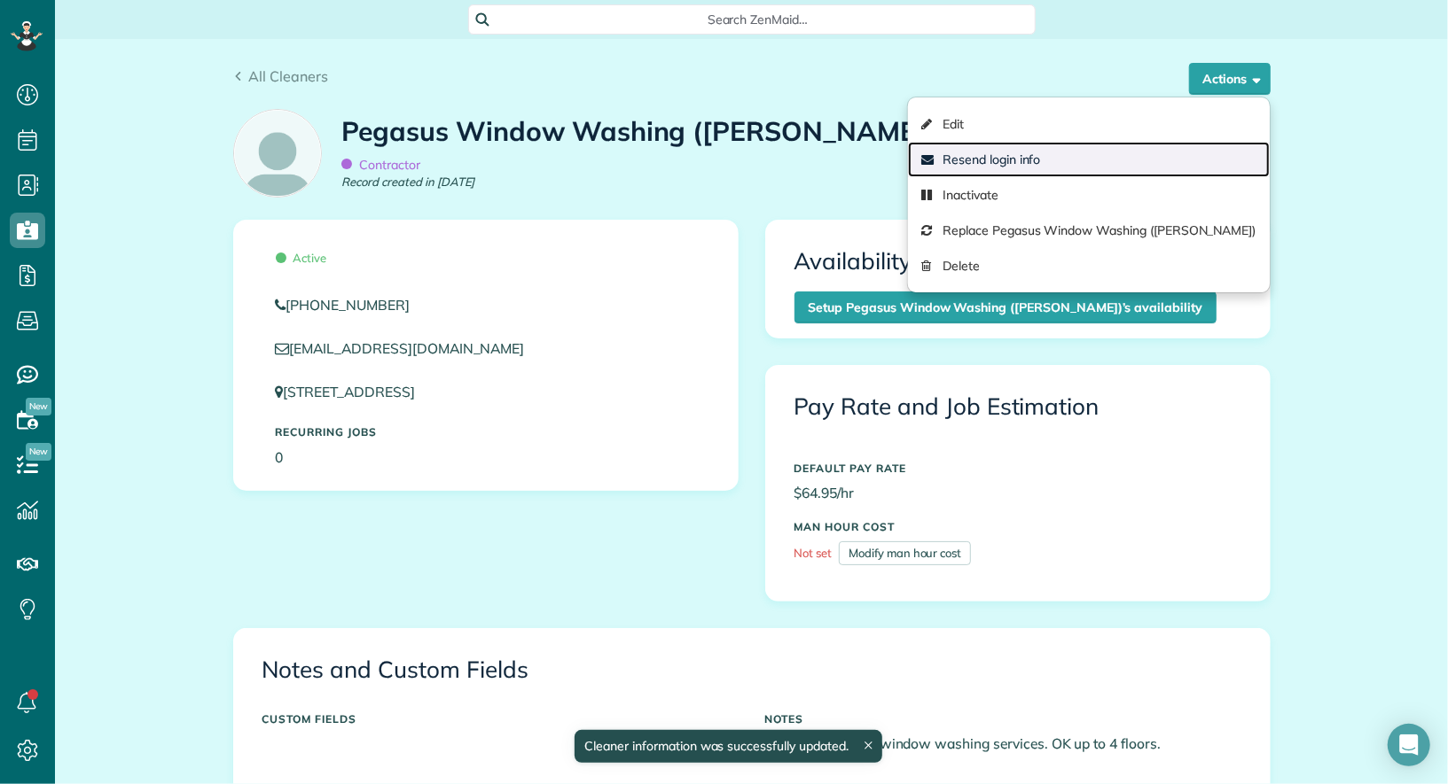
click at [1188, 159] on link "Resend login info" at bounding box center [1088, 159] width 361 height 35
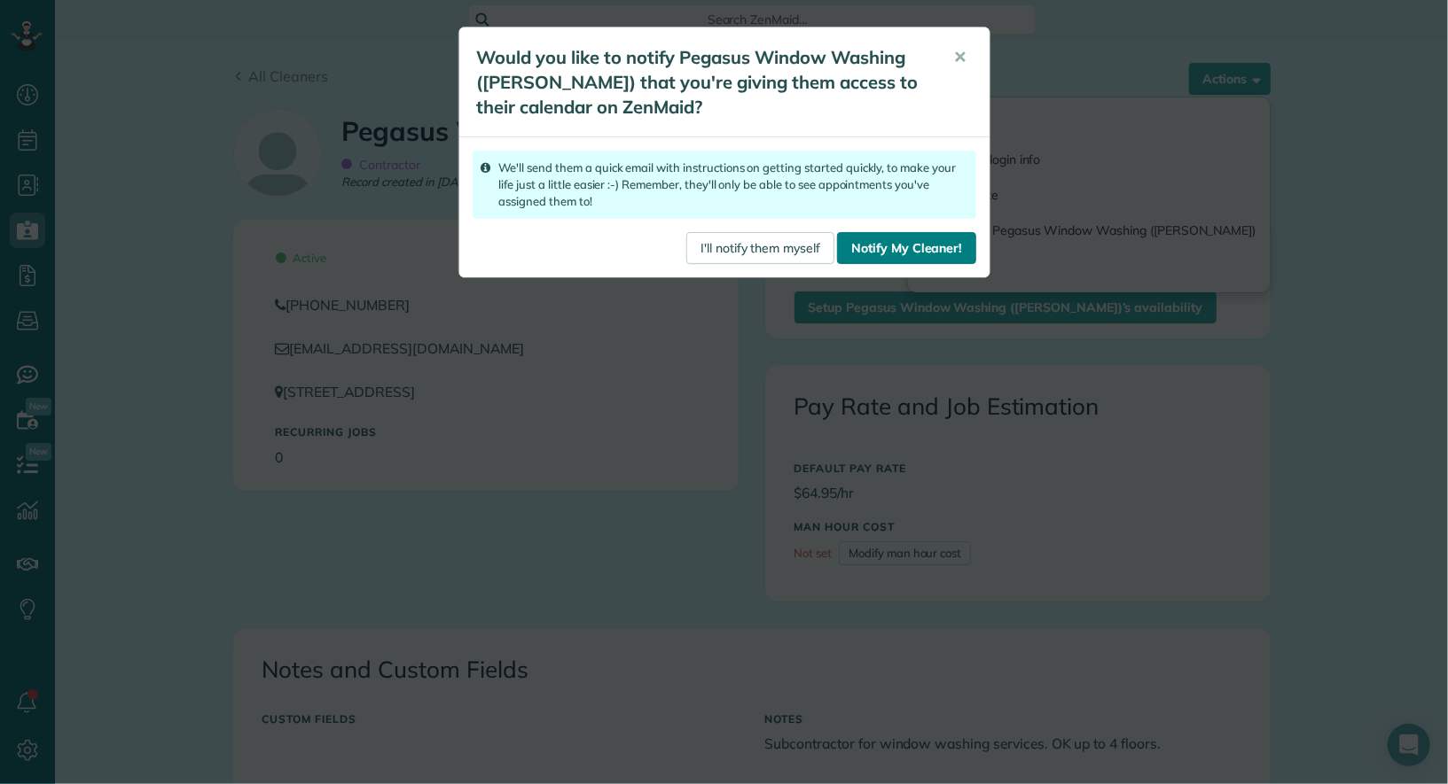
click at [927, 254] on link "Notify My Cleaner!" at bounding box center [906, 248] width 138 height 32
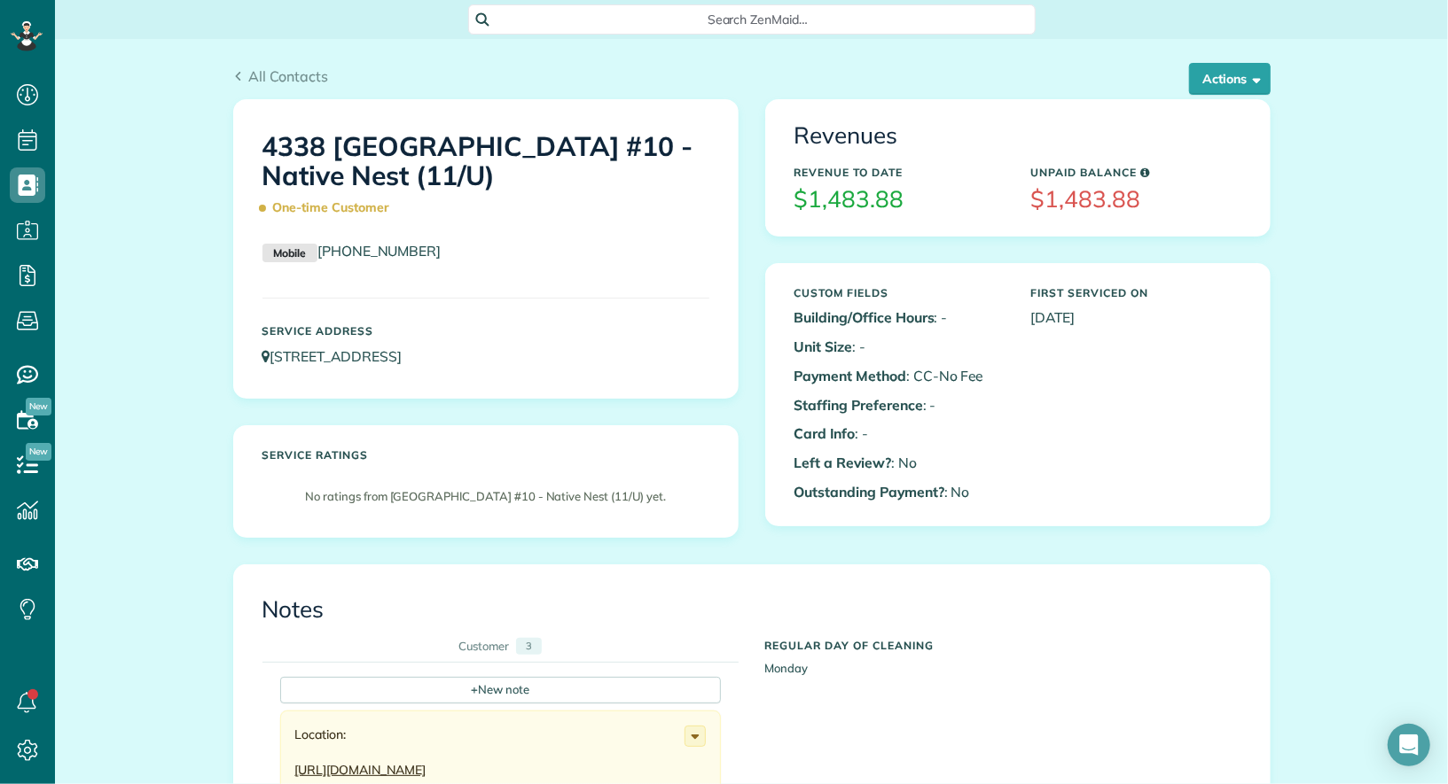
scroll to position [7, 7]
